Goal: Find specific page/section: Find specific page/section

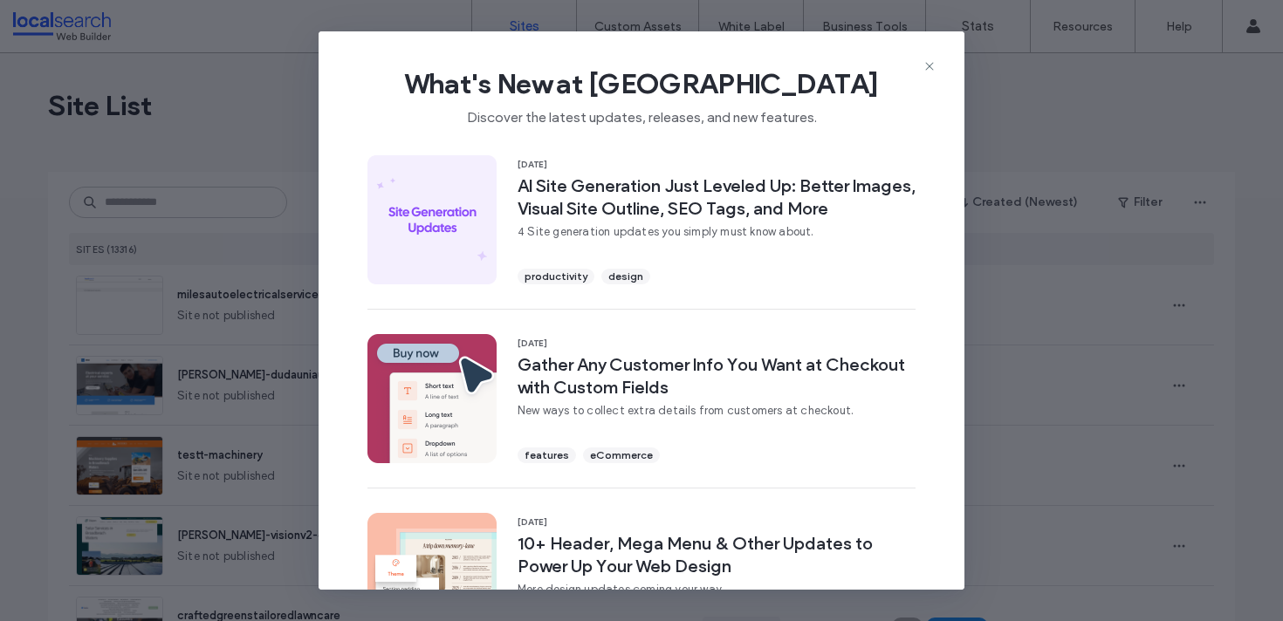
click at [923, 65] on icon at bounding box center [930, 66] width 14 height 14
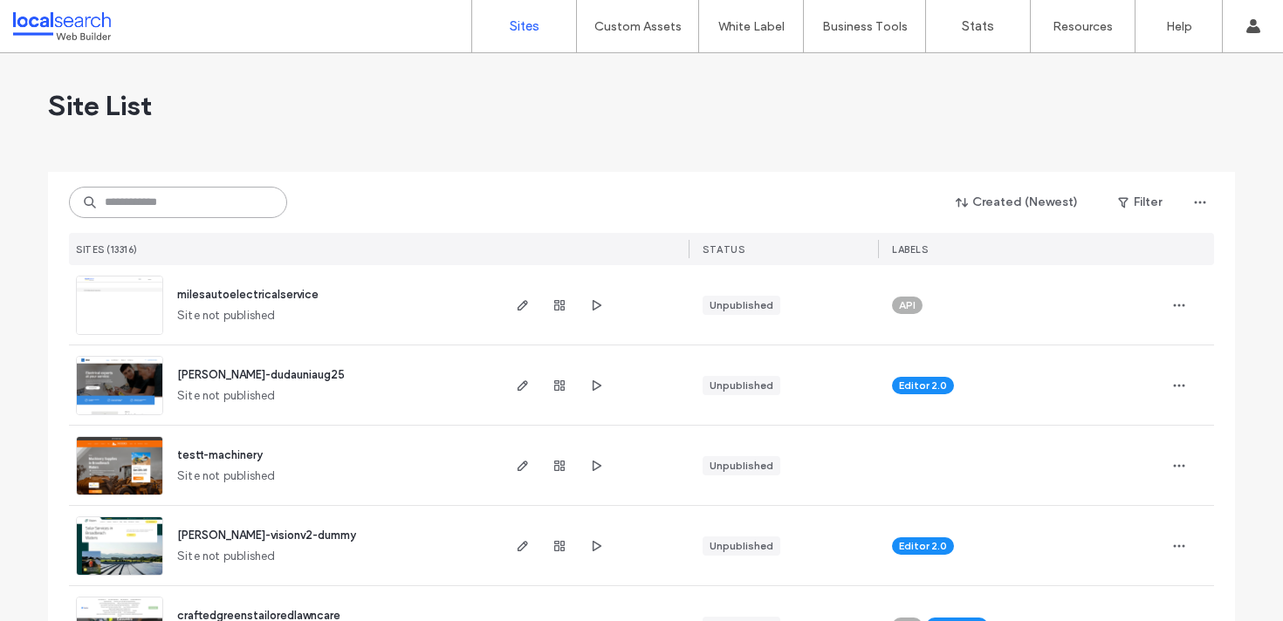
drag, startPoint x: 148, startPoint y: 201, endPoint x: 140, endPoint y: 182, distance: 21.1
click at [148, 200] on input at bounding box center [178, 202] width 218 height 31
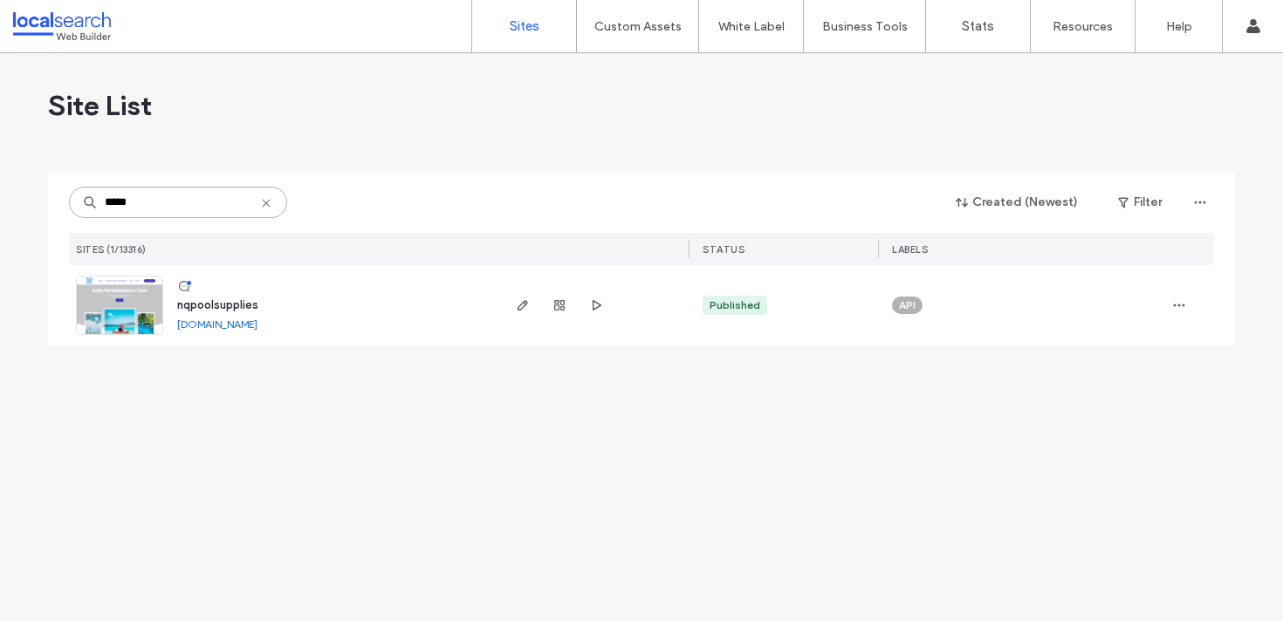
type input "*****"
click at [229, 304] on span "nqpoolsupplies" at bounding box center [217, 305] width 81 height 13
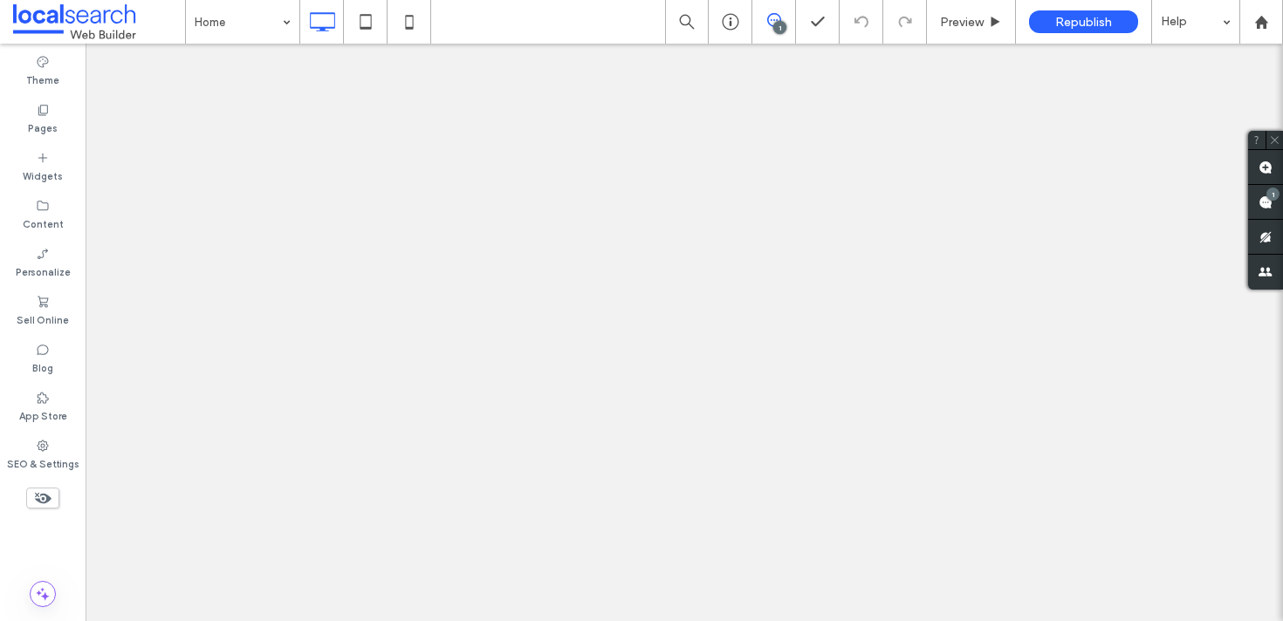
click at [1266, 201] on use at bounding box center [1266, 203] width 14 height 14
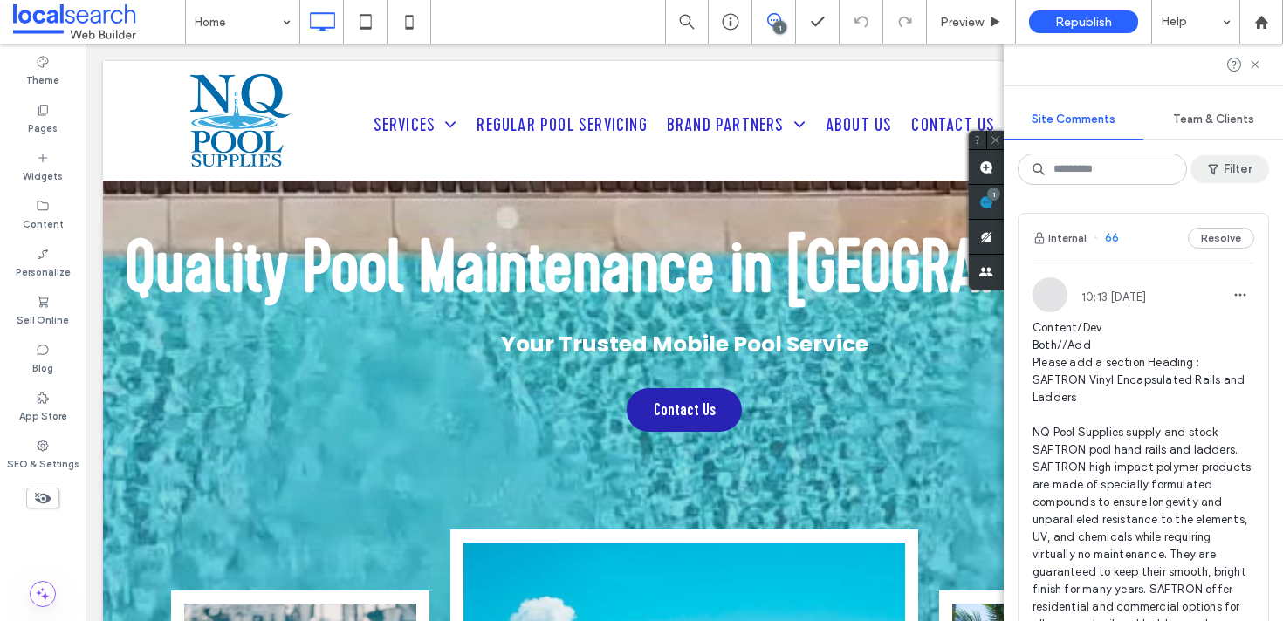
click at [1222, 174] on button "Filter" at bounding box center [1230, 169] width 79 height 28
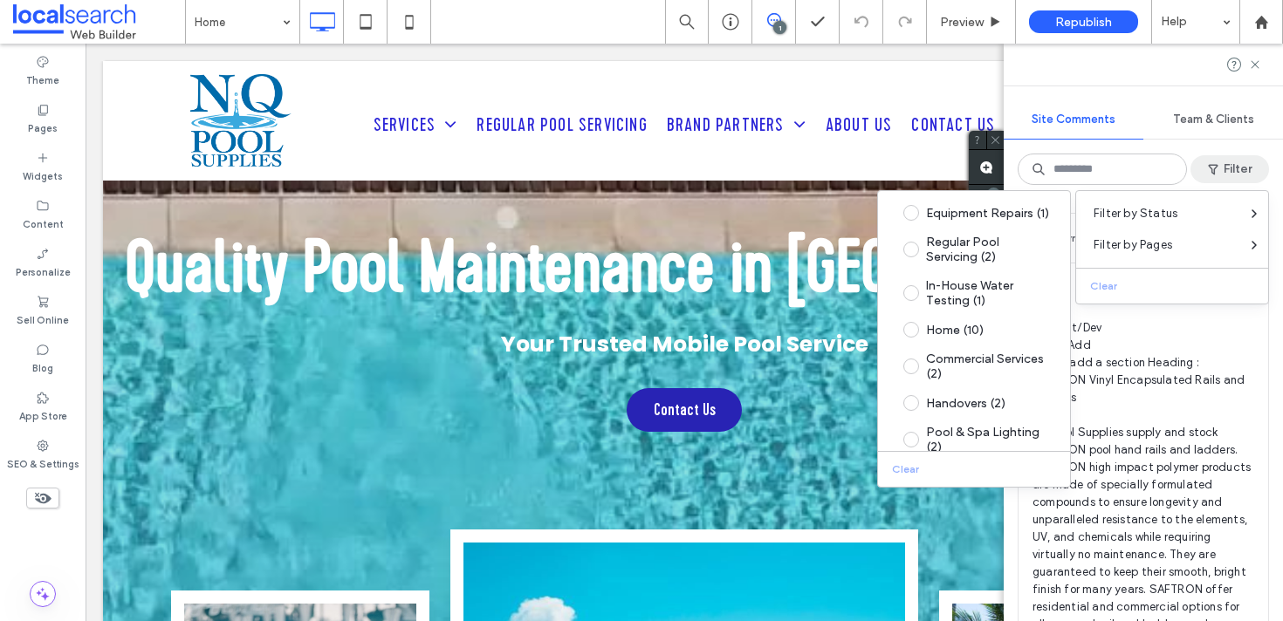
click at [1177, 329] on span "Content/Dev Both//Add Please add a section Heading : SAFTRON Vinyl Encapsulated…" at bounding box center [1144, 572] width 222 height 506
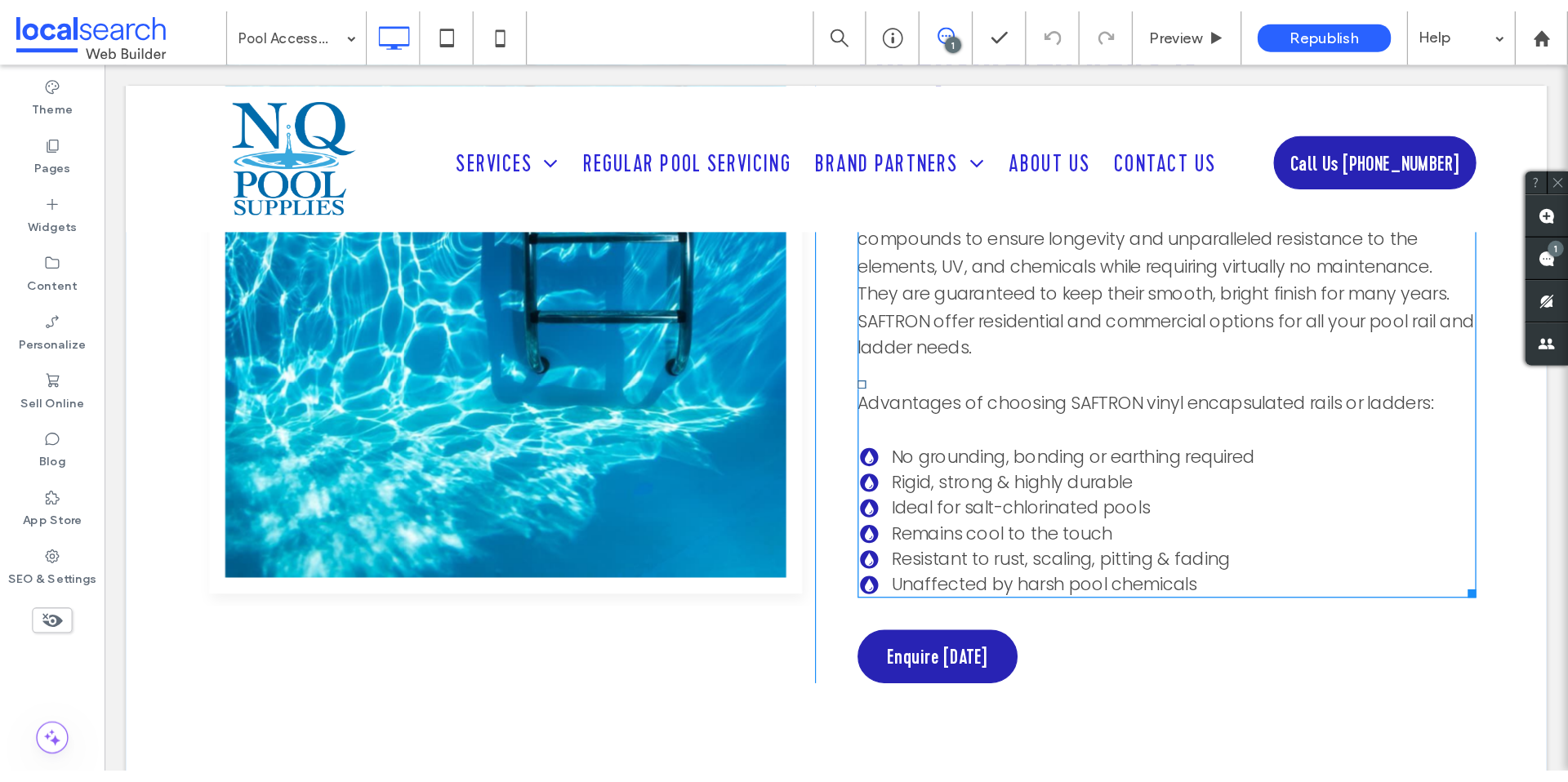
scroll to position [2274, 0]
